Goal: Task Accomplishment & Management: Use online tool/utility

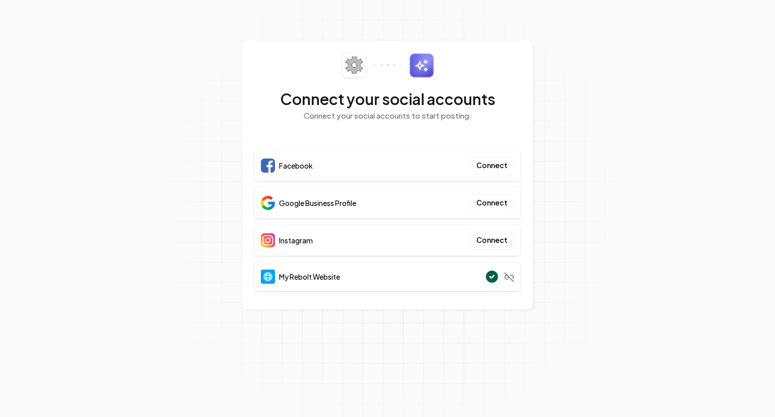
click at [484, 165] on button "Connect" at bounding box center [492, 165] width 44 height 18
click at [497, 166] on button "Connect" at bounding box center [492, 165] width 44 height 18
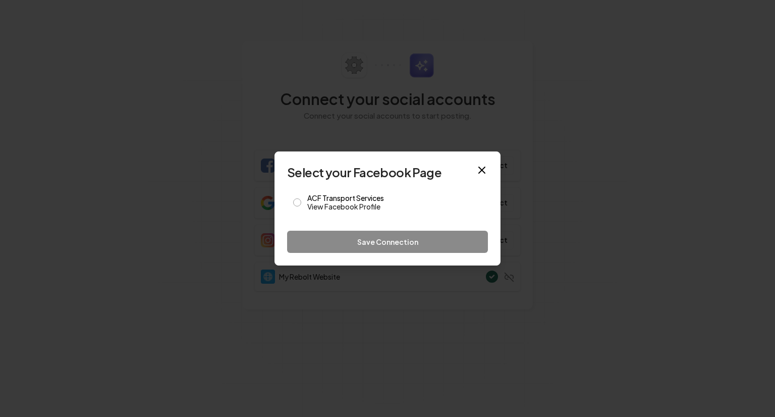
click at [301, 200] on span at bounding box center [297, 203] width 8 height 12
click at [299, 199] on button "ACF Transport Services View Facebook Profile" at bounding box center [297, 202] width 8 height 8
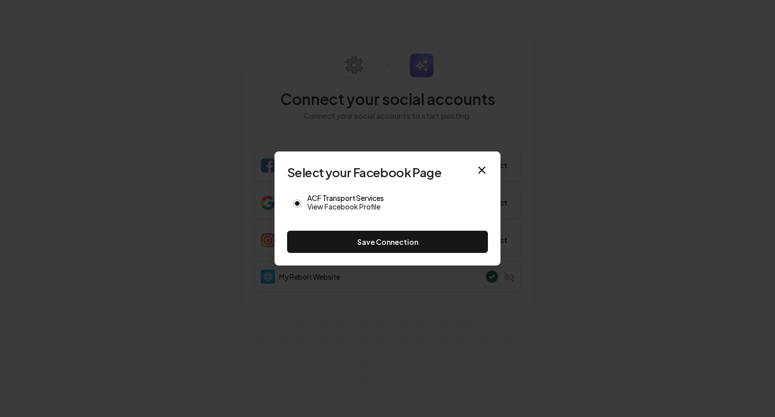
click at [371, 244] on button "Save Connection" at bounding box center [387, 242] width 201 height 22
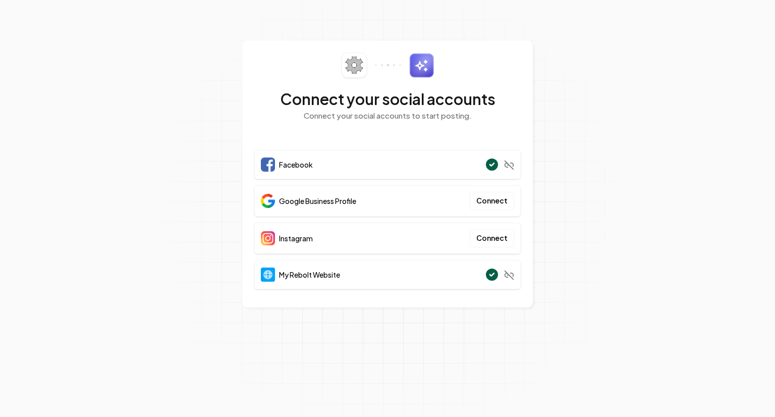
click at [490, 200] on button "Connect" at bounding box center [492, 201] width 44 height 18
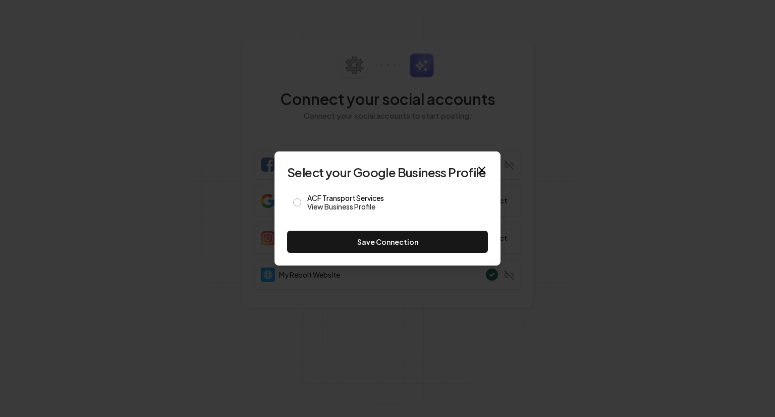
click at [332, 208] on link "View Business Profile" at bounding box center [394, 206] width 175 height 10
click at [298, 202] on button "ACF Transport Services View Business Profile" at bounding box center [297, 202] width 8 height 8
click at [364, 238] on button "Save Connection" at bounding box center [387, 242] width 201 height 22
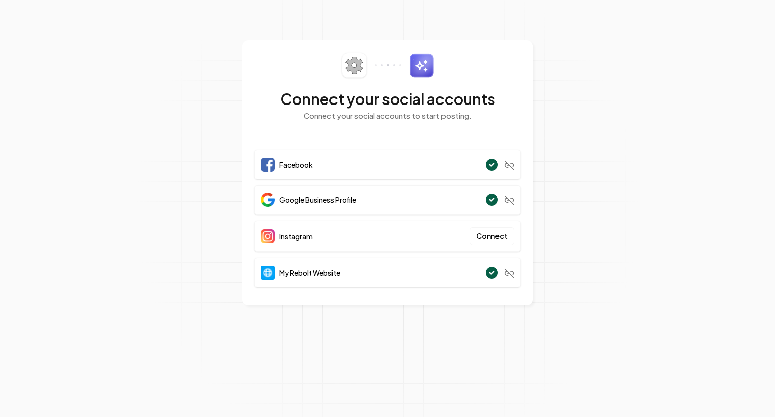
click at [501, 236] on button "Connect" at bounding box center [492, 236] width 44 height 18
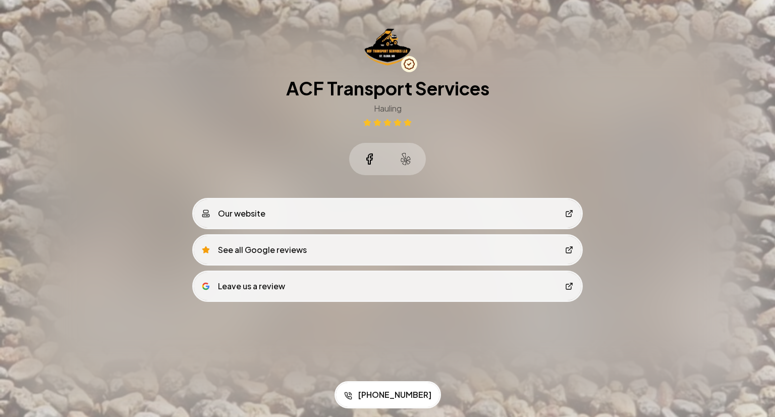
click at [248, 207] on div "Our website" at bounding box center [234, 213] width 64 height 12
click at [266, 214] on link "Our website" at bounding box center [387, 213] width 387 height 28
